Goal: Task Accomplishment & Management: Manage account settings

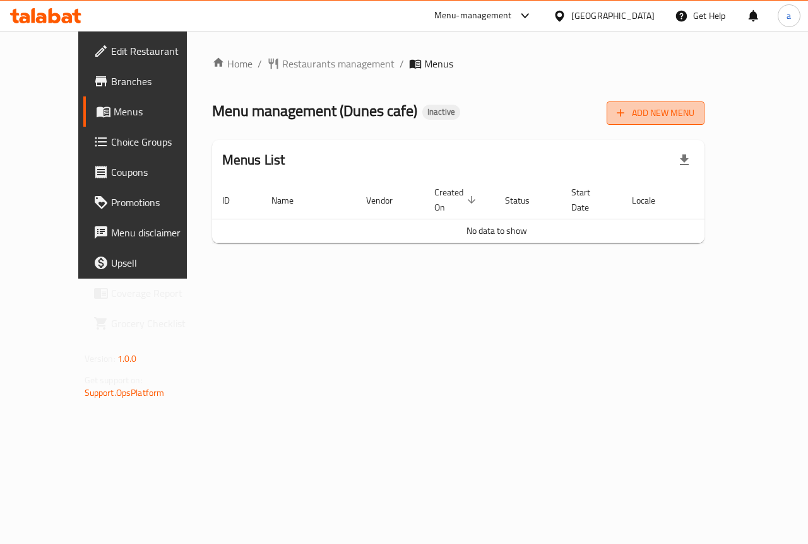
click at [704, 123] on button "Add New Menu" at bounding box center [655, 113] width 98 height 23
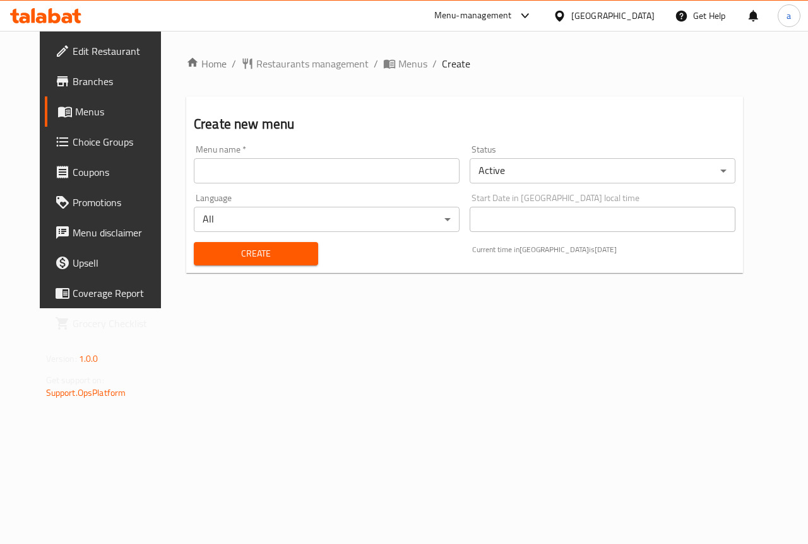
click at [239, 171] on input "text" at bounding box center [327, 170] width 266 height 25
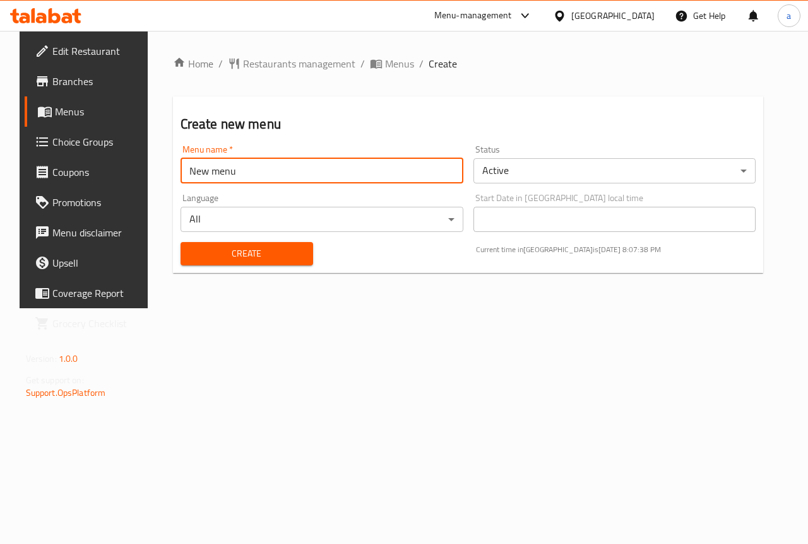
click at [180, 172] on input "New menu" at bounding box center [321, 170] width 283 height 25
type input "Boda New menu"
click at [297, 246] on span "Create" at bounding box center [247, 254] width 112 height 16
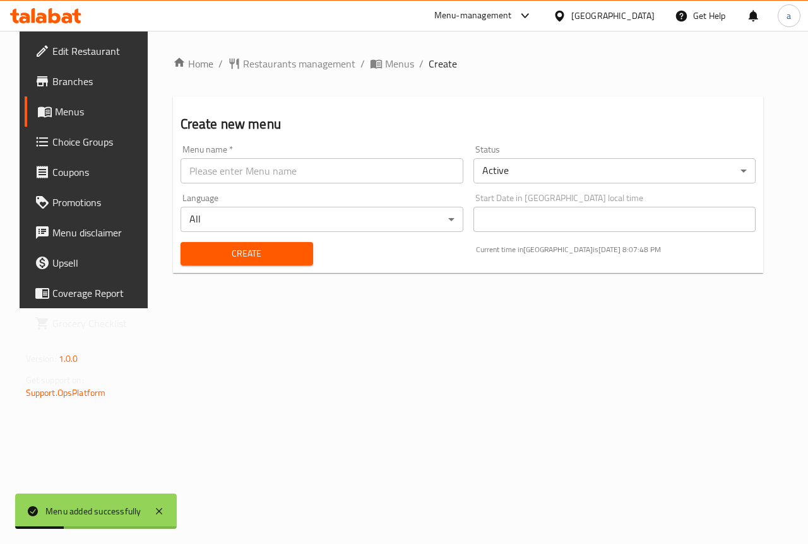
click at [86, 122] on link "Menus" at bounding box center [90, 112] width 130 height 30
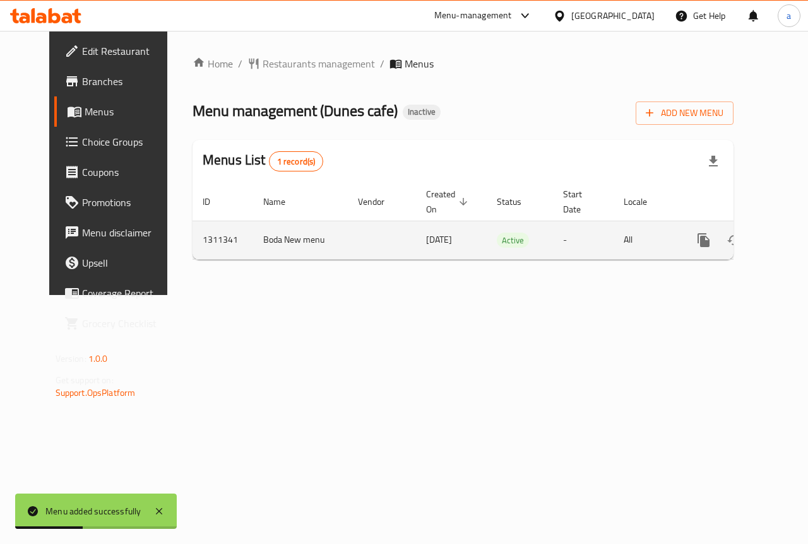
click at [787, 239] on icon "enhanced table" at bounding box center [794, 240] width 15 height 15
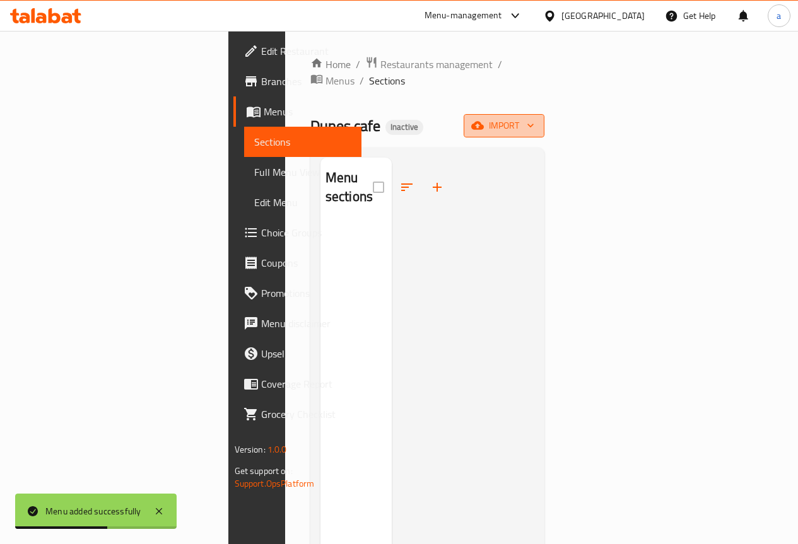
click at [484, 119] on icon "button" at bounding box center [477, 125] width 13 height 13
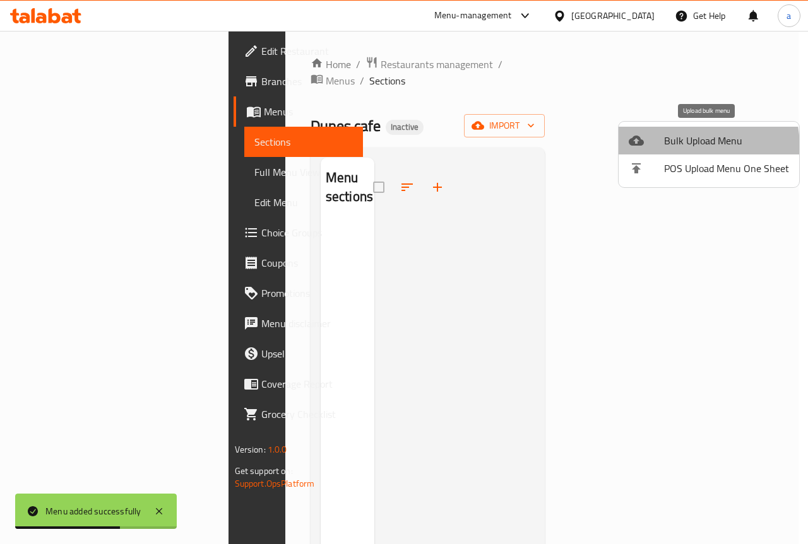
click at [666, 148] on span "Bulk Upload Menu" at bounding box center [726, 140] width 125 height 15
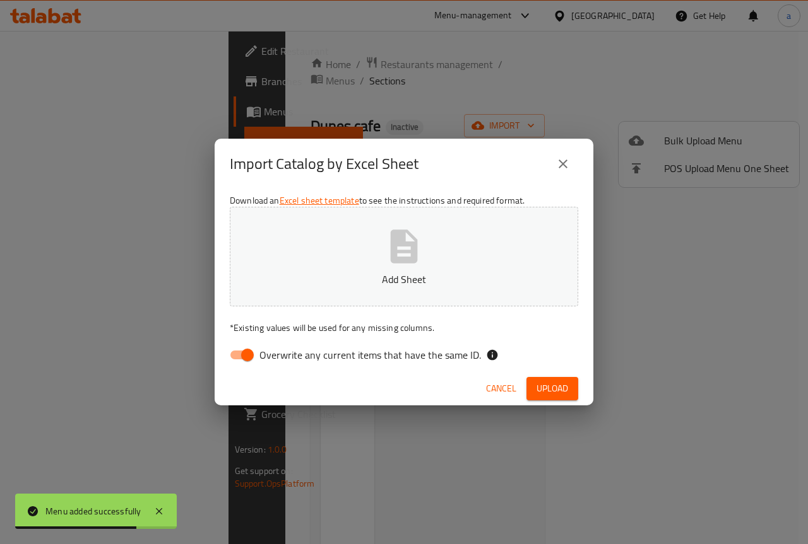
click at [245, 360] on input "Overwrite any current items that have the same ID." at bounding box center [247, 355] width 72 height 24
checkbox input "false"
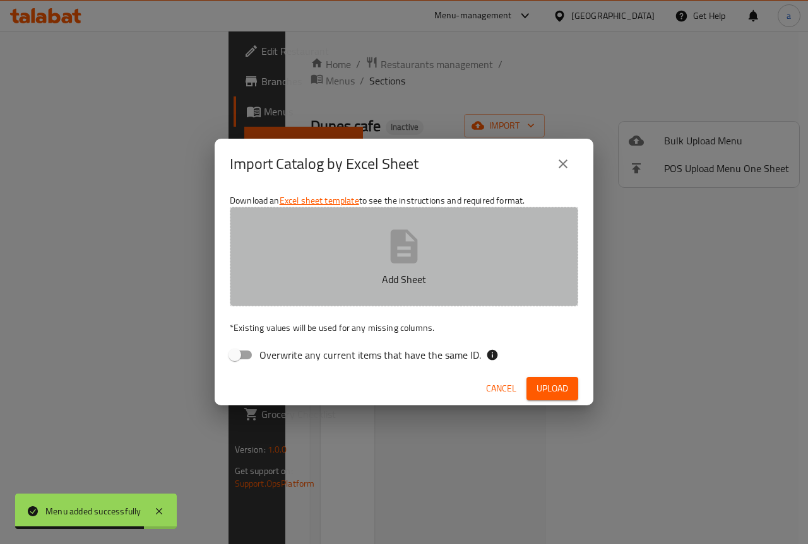
click at [309, 283] on p "Add Sheet" at bounding box center [403, 279] width 309 height 15
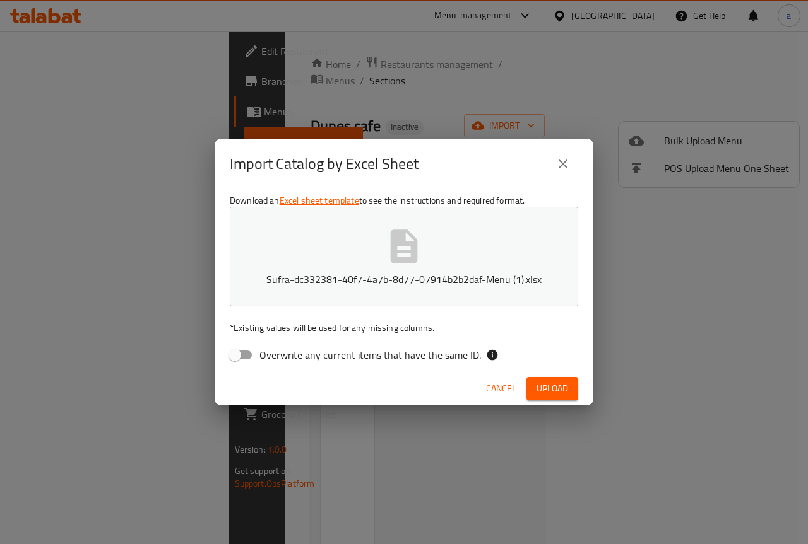
click at [555, 386] on span "Upload" at bounding box center [552, 389] width 32 height 16
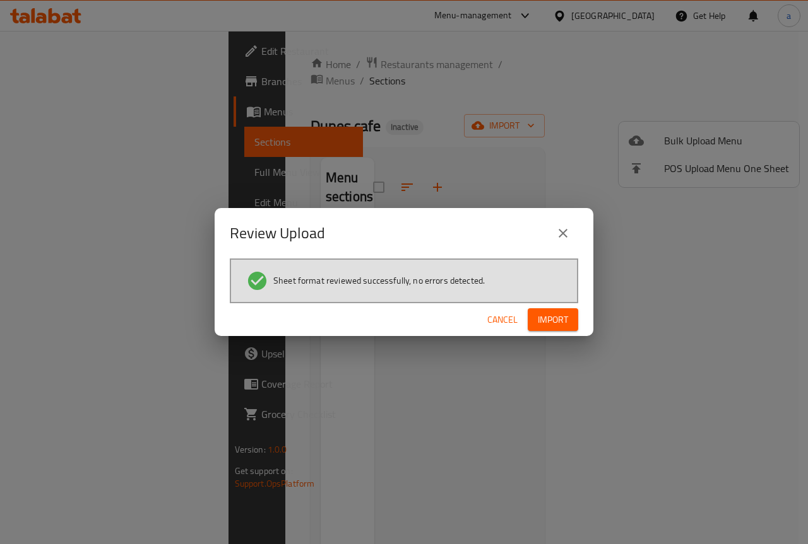
click at [558, 319] on span "Import" at bounding box center [553, 320] width 30 height 16
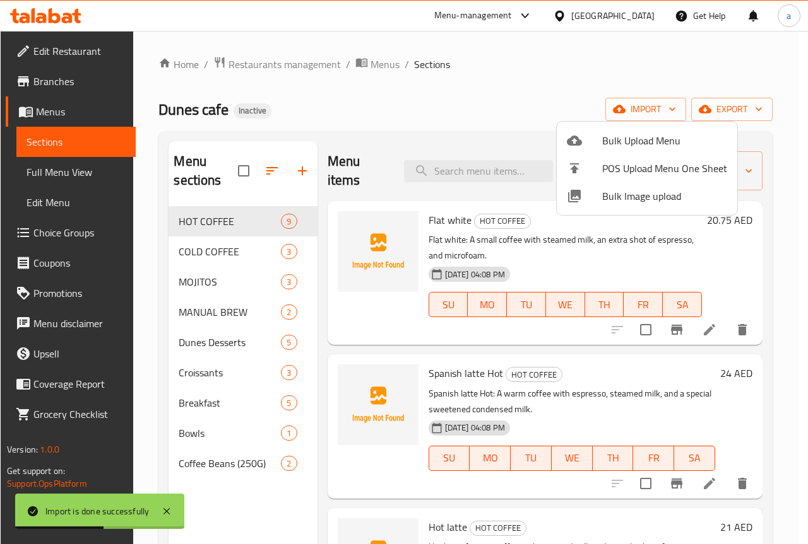
click at [138, 171] on div at bounding box center [404, 272] width 808 height 544
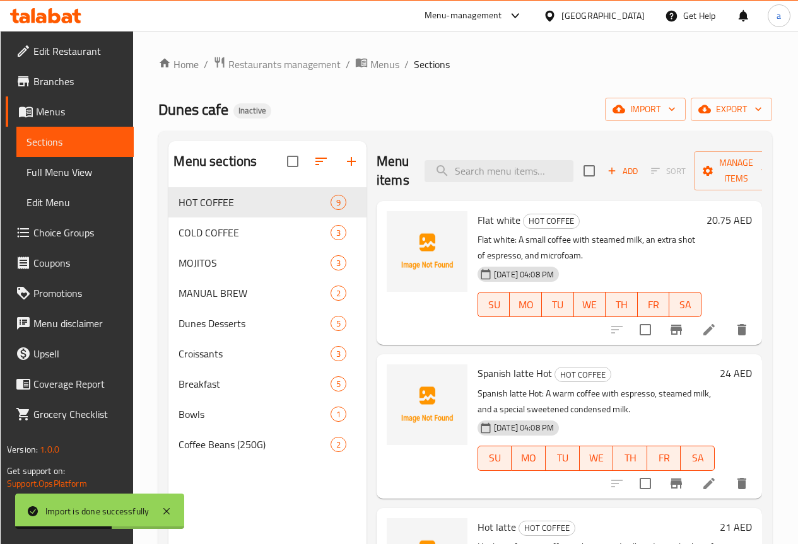
click at [82, 170] on span "Full Menu View" at bounding box center [74, 172] width 97 height 15
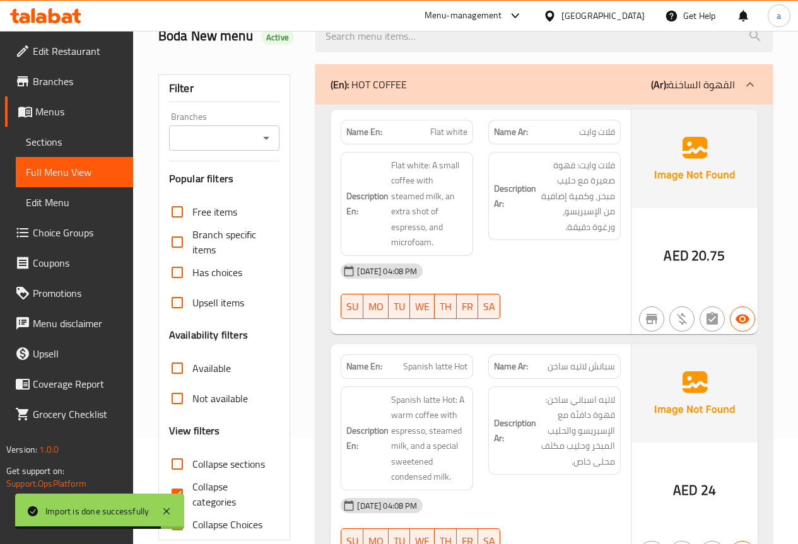
scroll to position [252, 0]
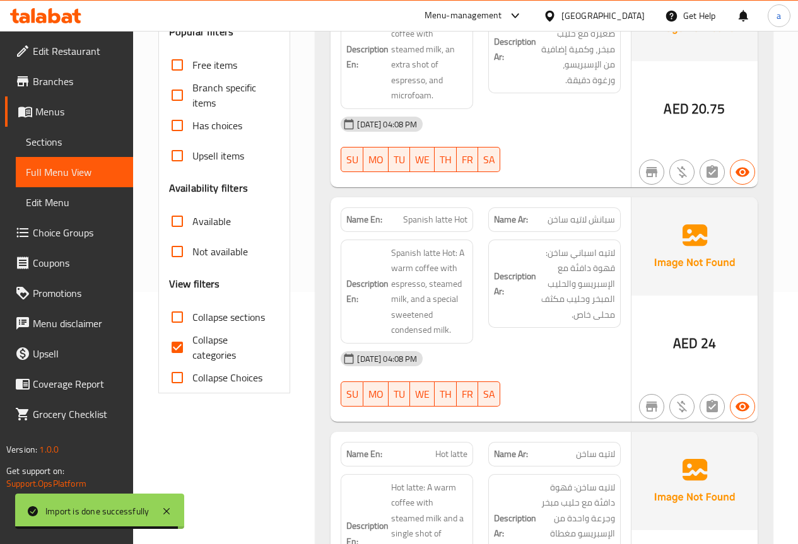
click at [196, 343] on span "Collapse categories" at bounding box center [231, 347] width 78 height 30
click at [192, 343] on input "Collapse categories" at bounding box center [177, 347] width 30 height 30
checkbox input "false"
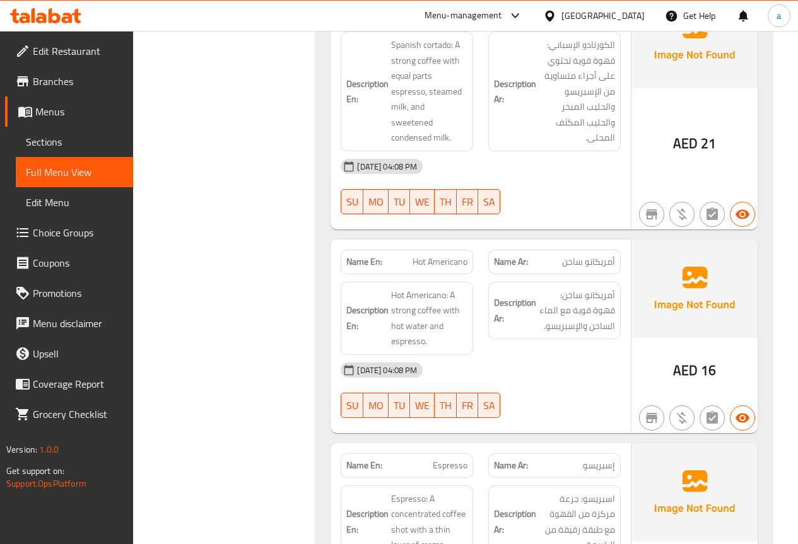
scroll to position [1199, 0]
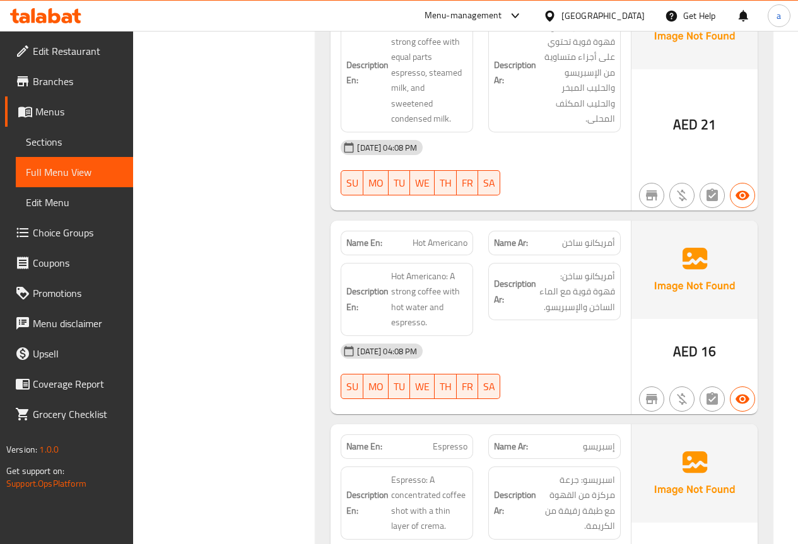
click at [416, 237] on span "Hot Americano" at bounding box center [440, 243] width 55 height 13
drag, startPoint x: 416, startPoint y: 213, endPoint x: 442, endPoint y: 212, distance: 25.2
click at [442, 237] on span "Hot Americano" at bounding box center [440, 243] width 55 height 13
copy span "Hot Americano"
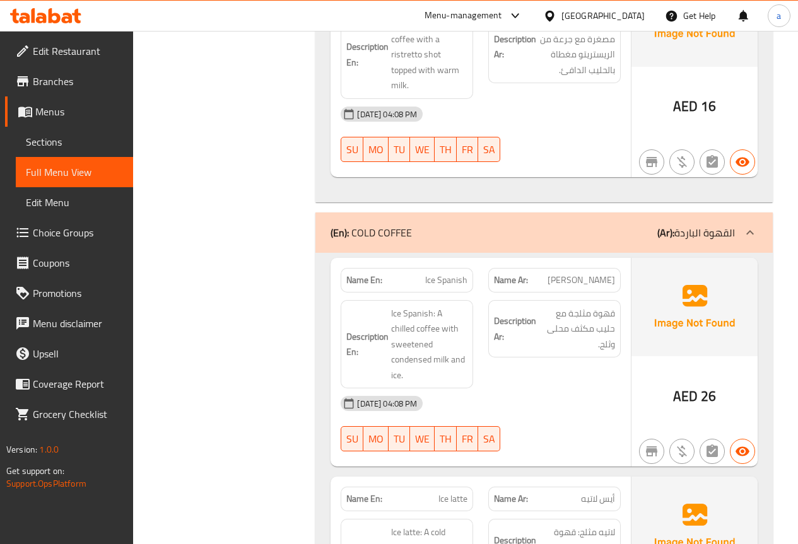
scroll to position [2082, 0]
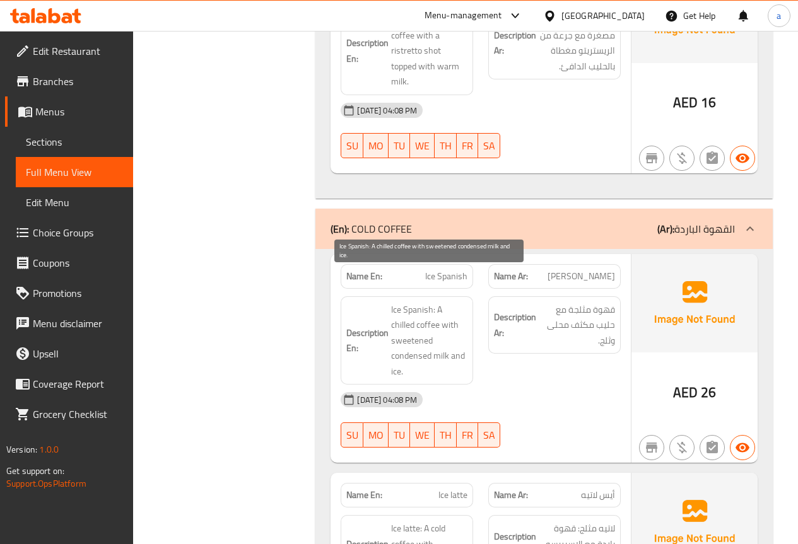
click at [397, 302] on span "Ice Spanish: A chilled coffee with sweetened condensed milk and ice." at bounding box center [429, 341] width 76 height 78
click at [442, 302] on span "Ice Spanish: A chilled coffee with sweetened condensed milk and ice." at bounding box center [429, 341] width 76 height 78
drag, startPoint x: 442, startPoint y: 281, endPoint x: 431, endPoint y: 307, distance: 28.0
click at [431, 307] on span "Ice Spanish: A chilled coffee with sweetened condensed milk and ice." at bounding box center [429, 341] width 76 height 78
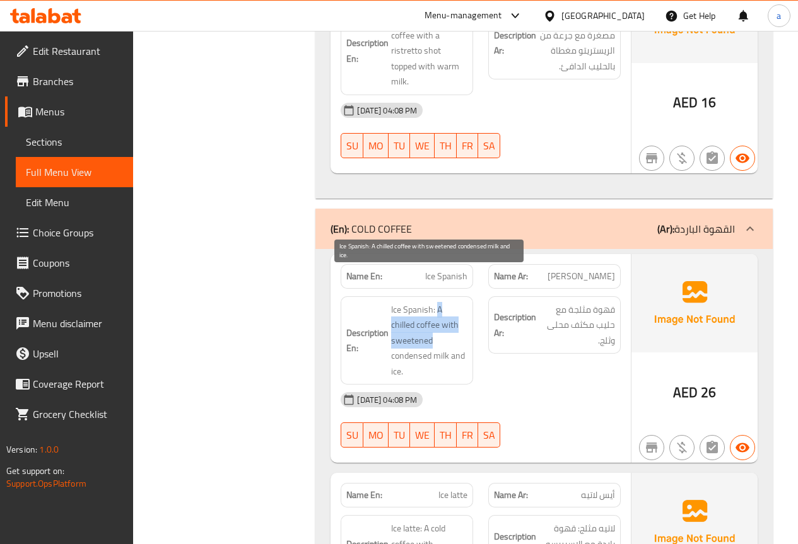
copy span "A chilled coffee with sweetened"
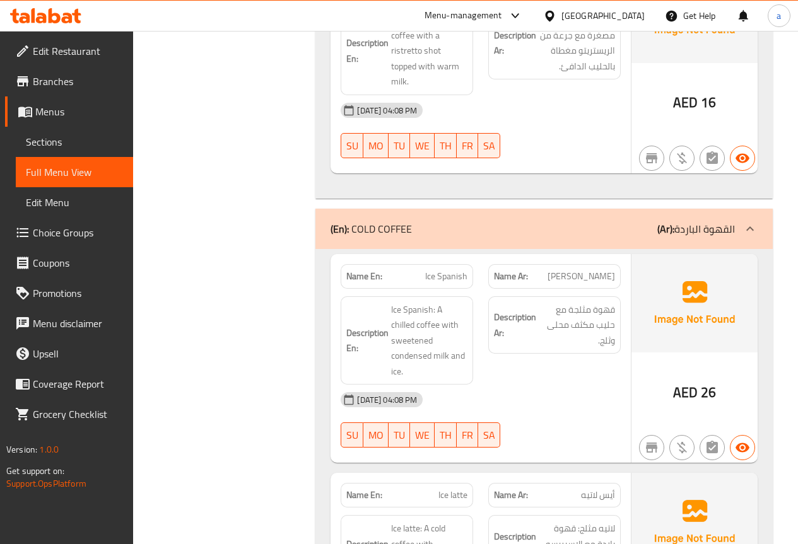
click at [496, 322] on div "Description Ar: قهوة مثلجة مع حليب مكثف محلى وثلج." at bounding box center [554, 326] width 132 height 58
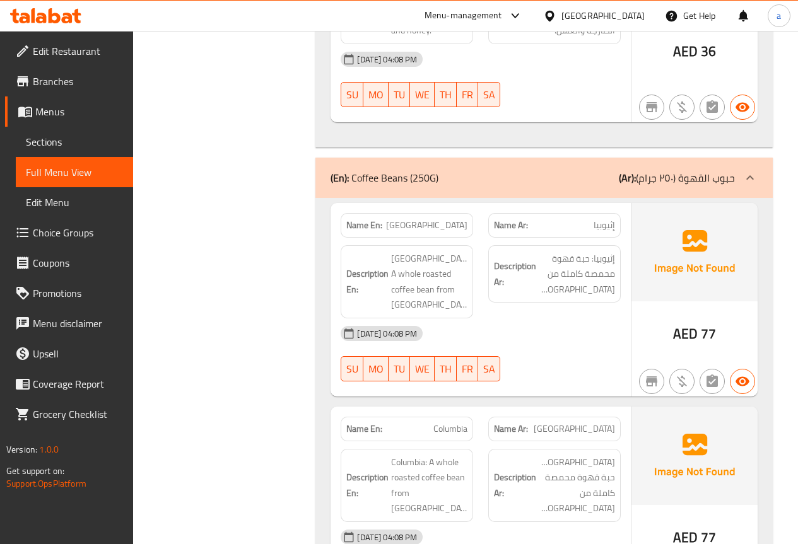
scroll to position [7553, 0]
